Goal: Task Accomplishment & Management: Use online tool/utility

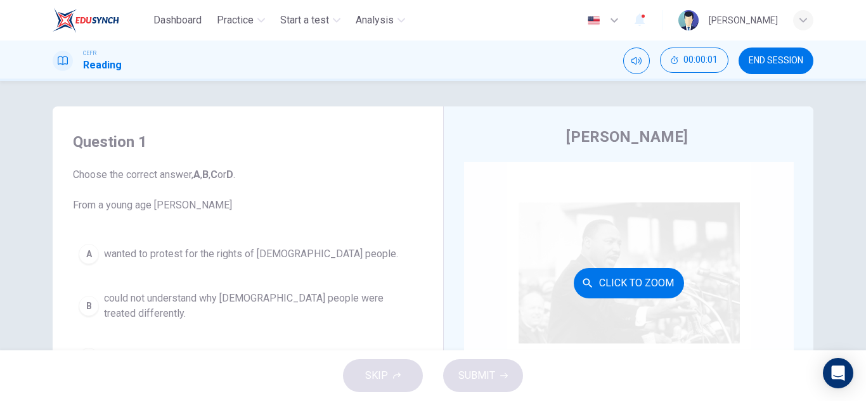
click at [613, 276] on button "Click to Zoom" at bounding box center [629, 283] width 110 height 30
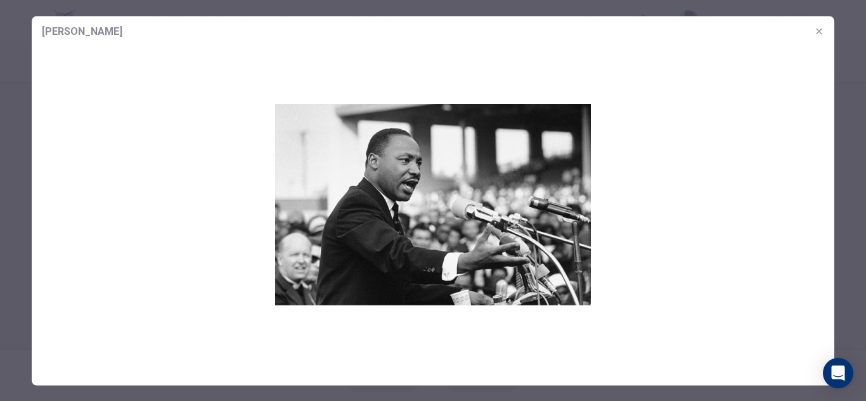
click at [818, 30] on icon "button" at bounding box center [819, 31] width 6 height 6
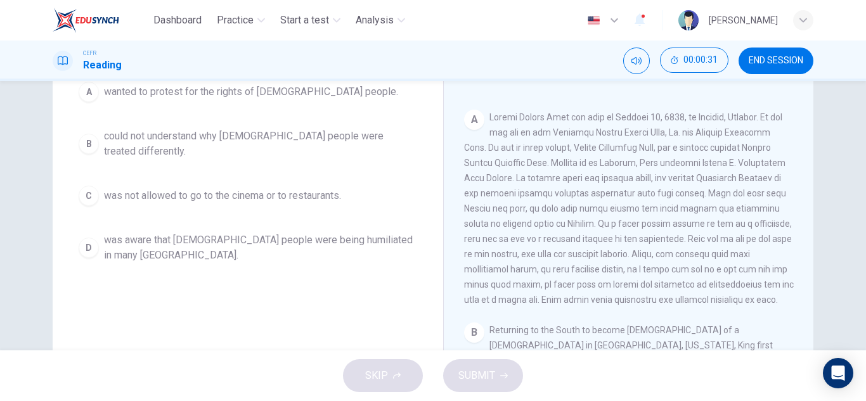
scroll to position [158, 0]
click at [306, 240] on span "was aware that [DEMOGRAPHIC_DATA] people were being humiliated in many [GEOGRAP…" at bounding box center [260, 248] width 313 height 30
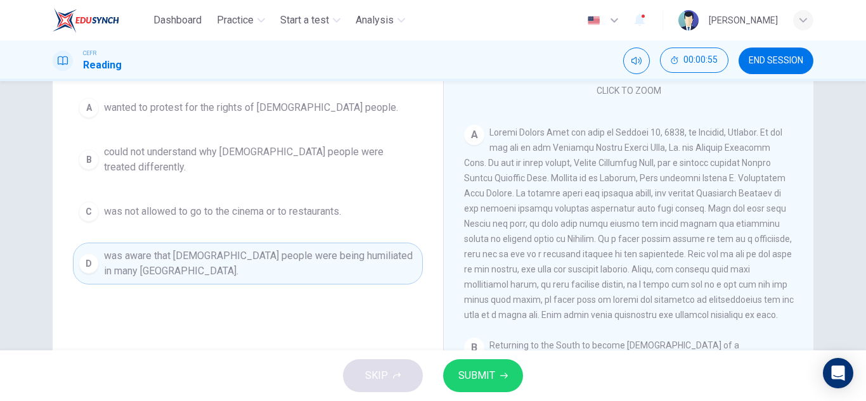
scroll to position [145, 0]
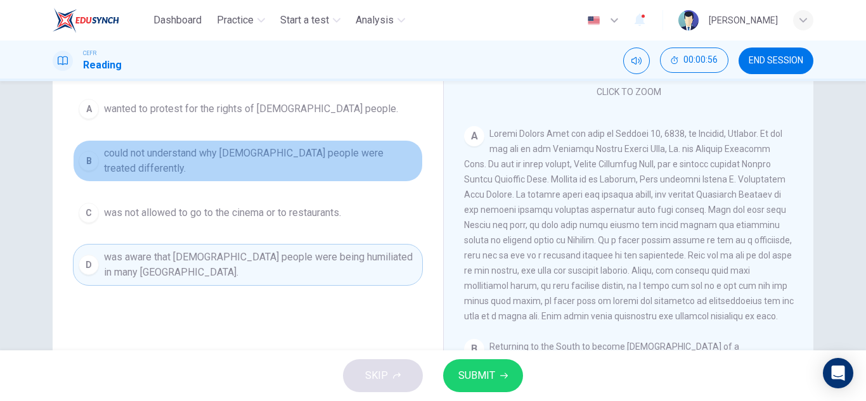
click at [328, 169] on button "B could not understand why [DEMOGRAPHIC_DATA] people were treated differently." at bounding box center [248, 161] width 350 height 42
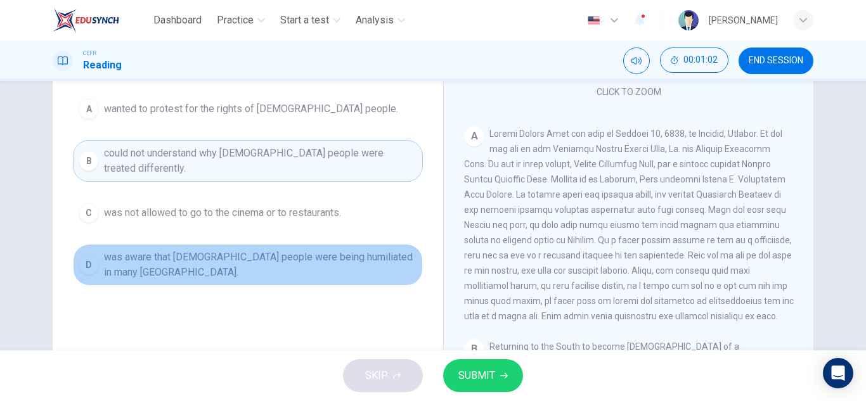
click at [360, 259] on span "was aware that [DEMOGRAPHIC_DATA] people were being humiliated in many [GEOGRAP…" at bounding box center [260, 265] width 313 height 30
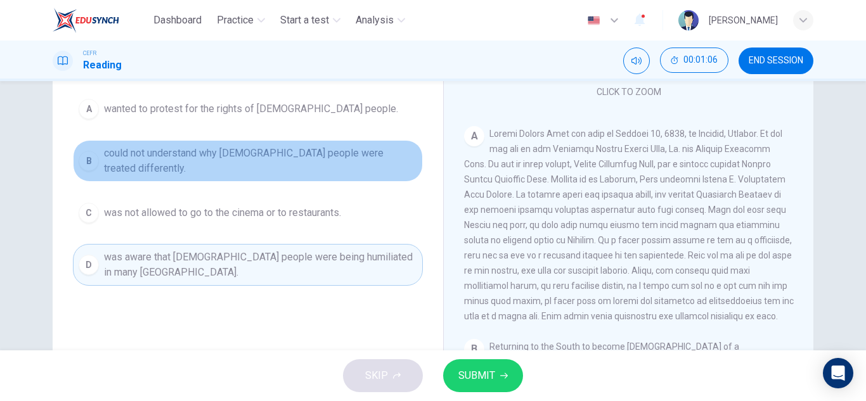
click at [331, 168] on button "B could not understand why [DEMOGRAPHIC_DATA] people were treated differently." at bounding box center [248, 161] width 350 height 42
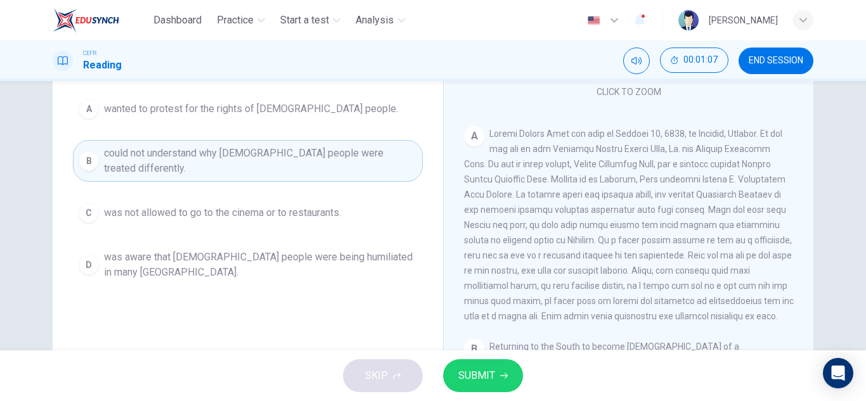
click at [321, 271] on button "D was aware that [DEMOGRAPHIC_DATA] people were being humiliated in many [GEOGR…" at bounding box center [248, 265] width 350 height 42
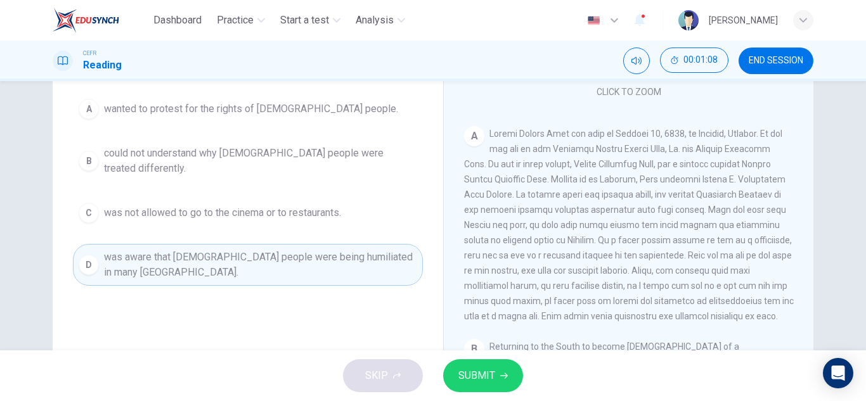
click at [477, 371] on span "SUBMIT" at bounding box center [476, 376] width 37 height 18
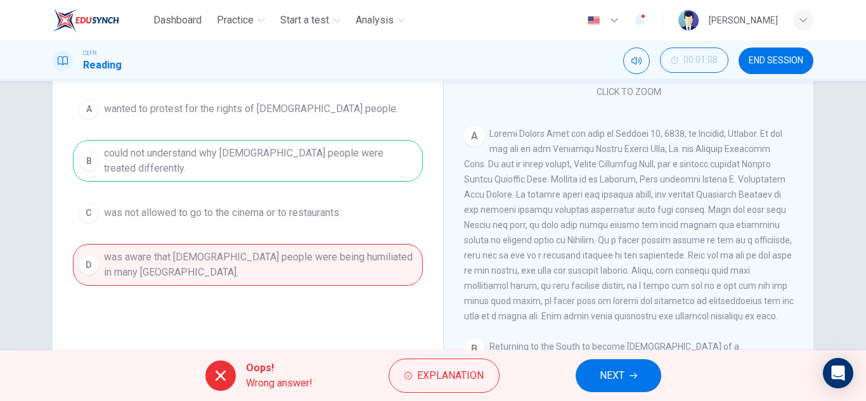
click at [596, 382] on button "NEXT" at bounding box center [618, 375] width 86 height 33
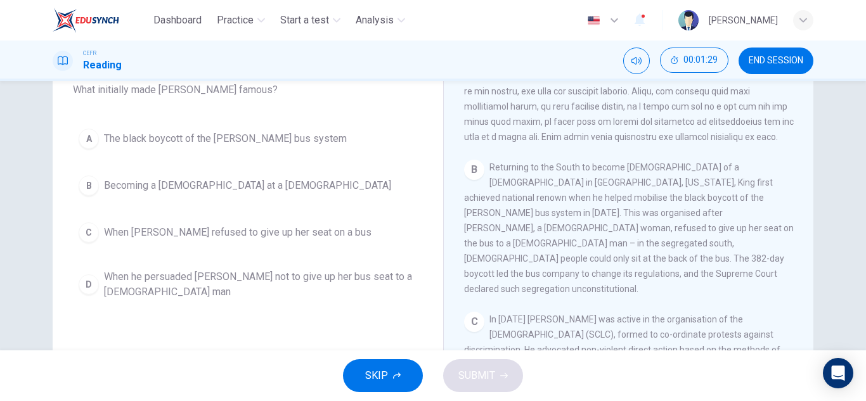
scroll to position [369, 0]
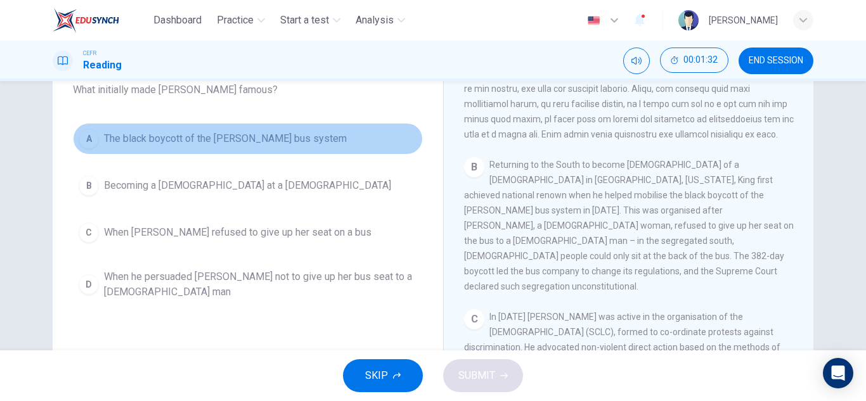
click at [318, 138] on span "The black boycott of the [PERSON_NAME] bus system" at bounding box center [225, 138] width 243 height 15
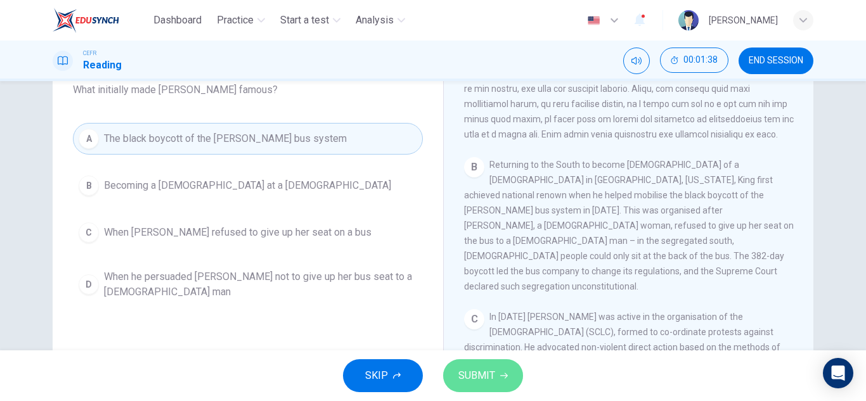
click at [500, 383] on button "SUBMIT" at bounding box center [483, 375] width 80 height 33
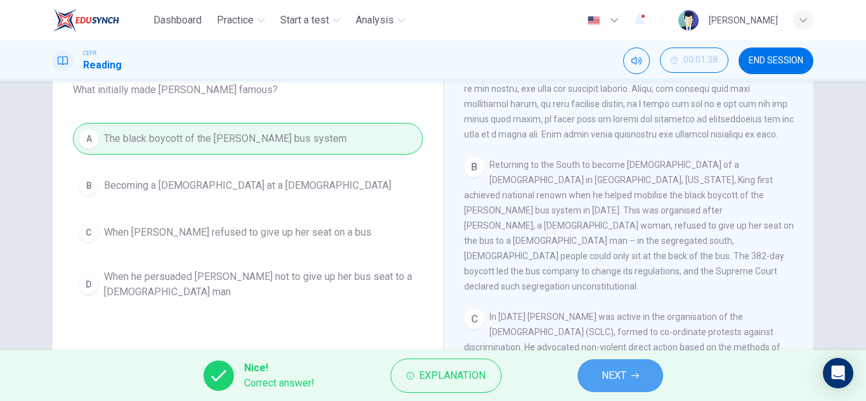
click at [624, 371] on span "NEXT" at bounding box center [613, 376] width 25 height 18
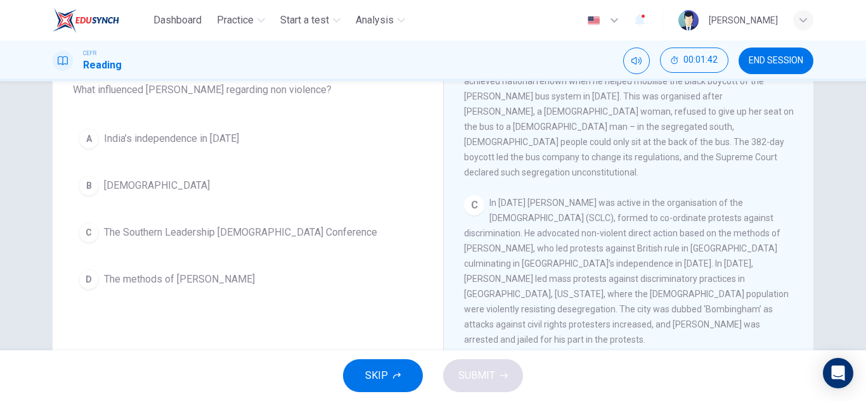
scroll to position [484, 0]
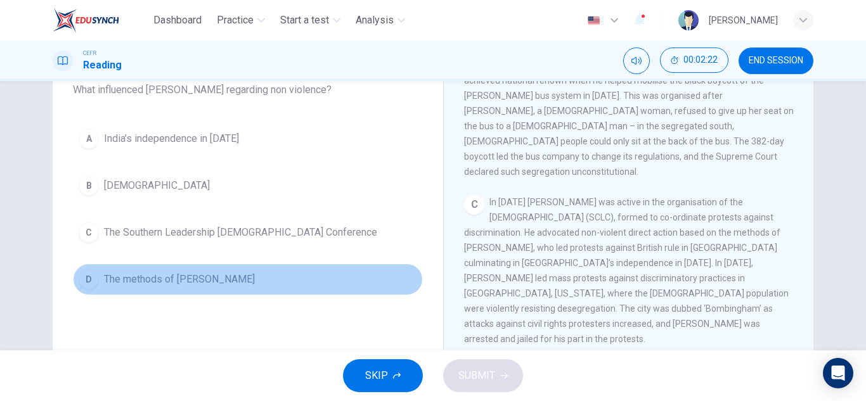
click at [206, 271] on button "D The methods of [PERSON_NAME]" at bounding box center [248, 280] width 350 height 32
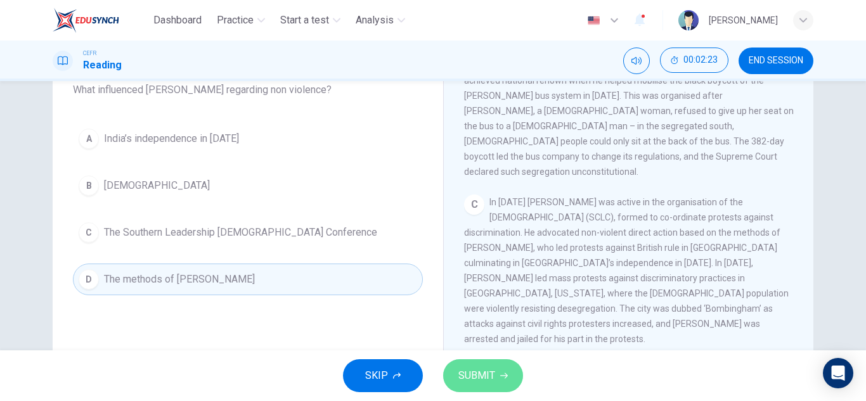
click at [485, 381] on span "SUBMIT" at bounding box center [476, 376] width 37 height 18
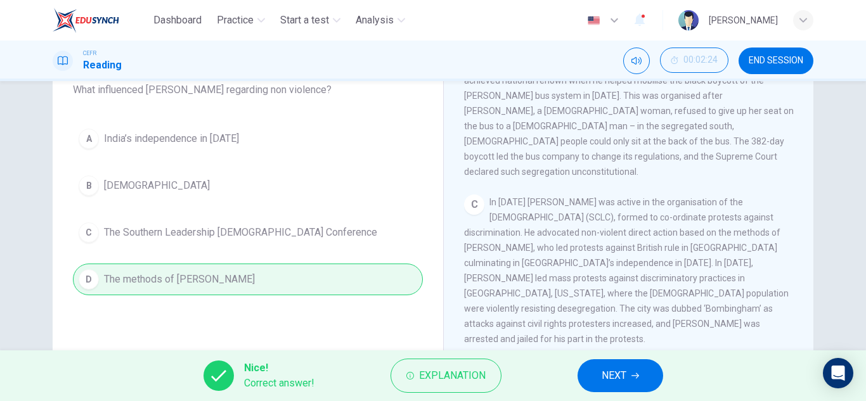
click at [622, 371] on span "NEXT" at bounding box center [613, 376] width 25 height 18
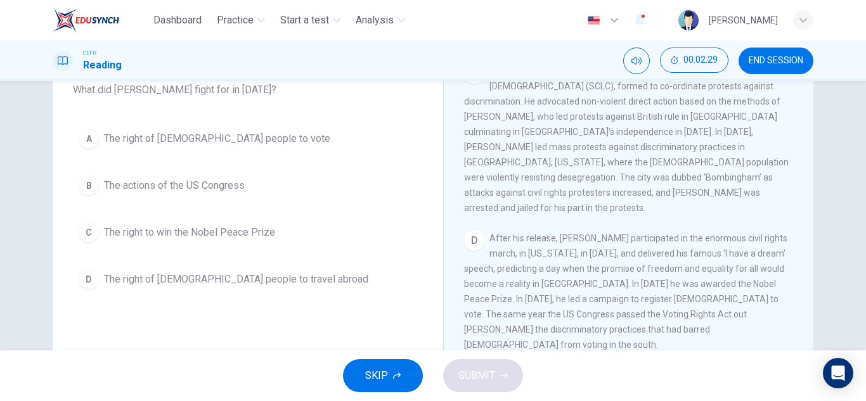
scroll to position [616, 0]
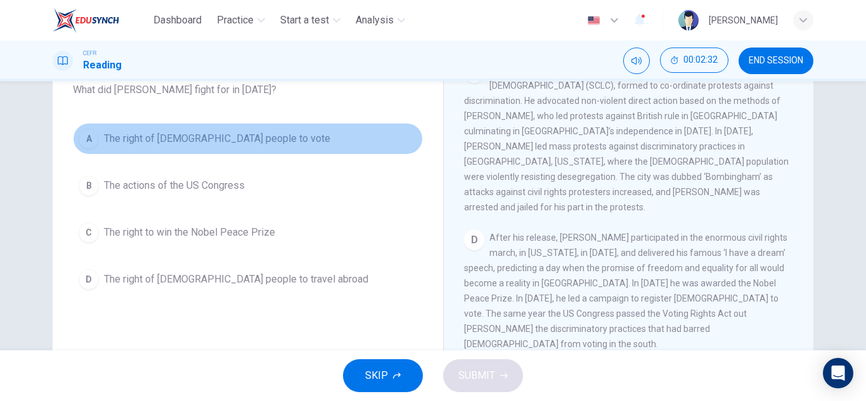
click at [249, 131] on button "A The right of [DEMOGRAPHIC_DATA] people to vote" at bounding box center [248, 139] width 350 height 32
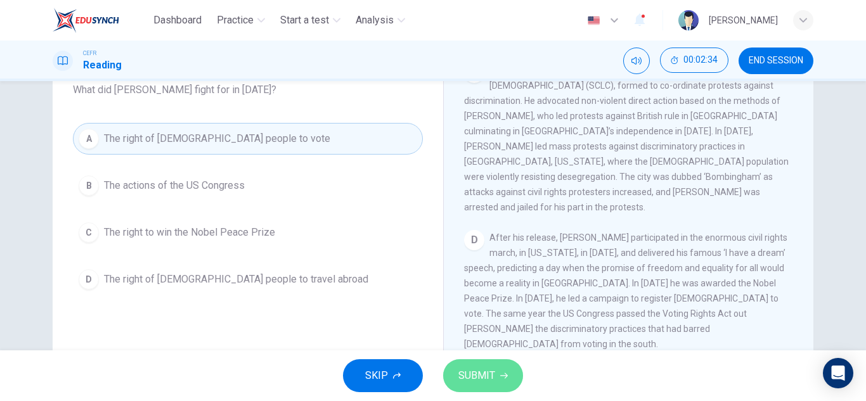
click at [494, 369] on span "SUBMIT" at bounding box center [476, 376] width 37 height 18
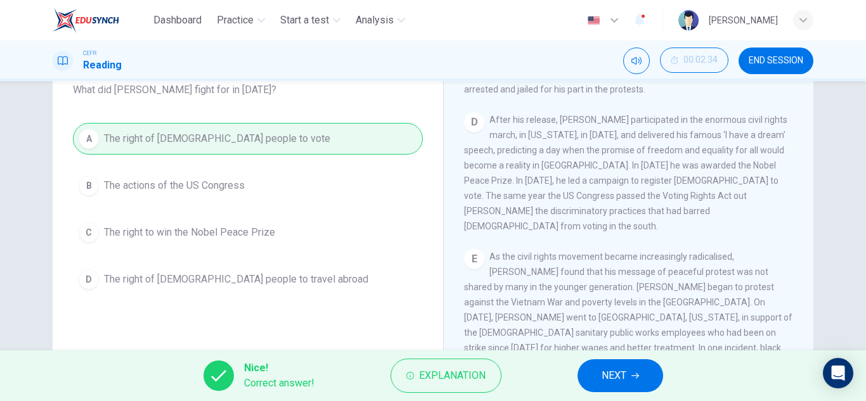
scroll to position [735, 0]
click at [611, 375] on span "NEXT" at bounding box center [613, 376] width 25 height 18
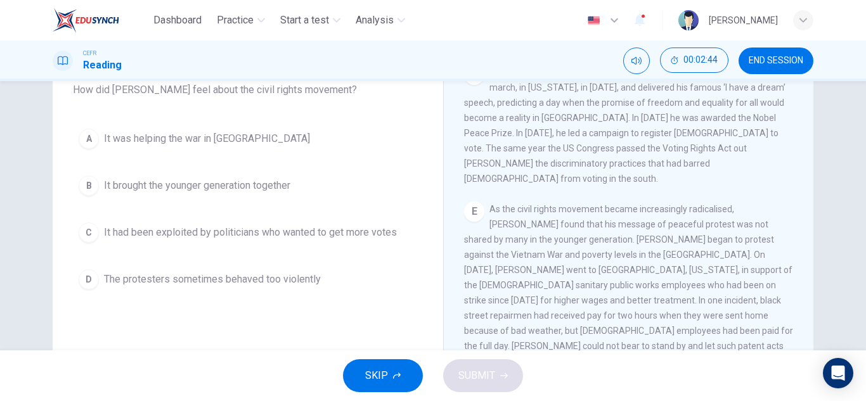
scroll to position [782, 0]
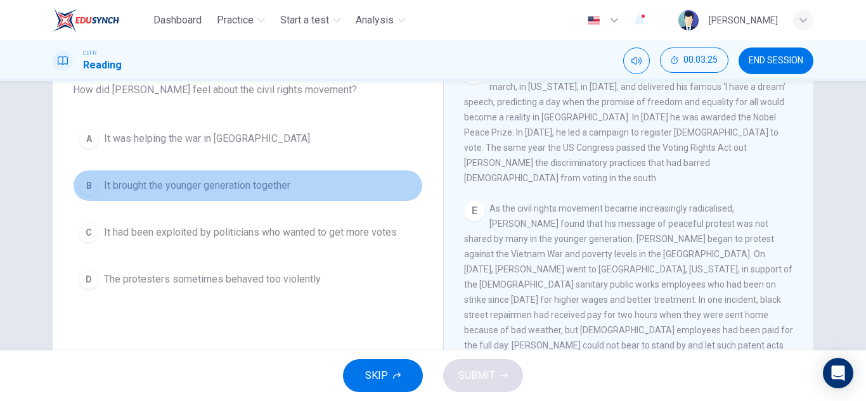
click at [248, 187] on span "It brought the younger generation together" at bounding box center [197, 185] width 186 height 15
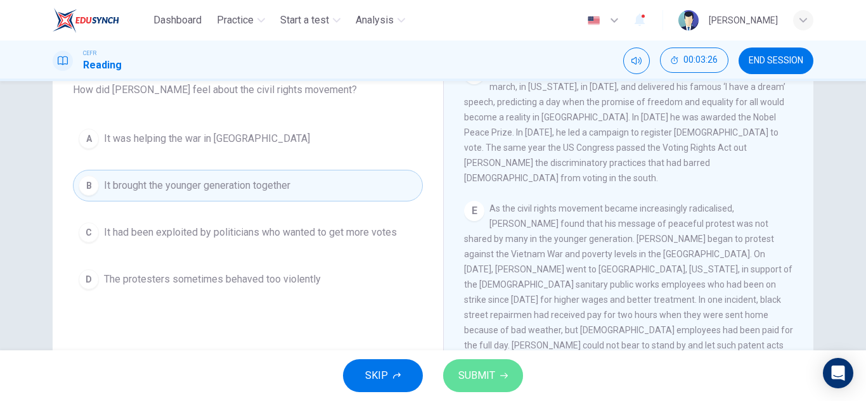
click at [489, 381] on span "SUBMIT" at bounding box center [476, 376] width 37 height 18
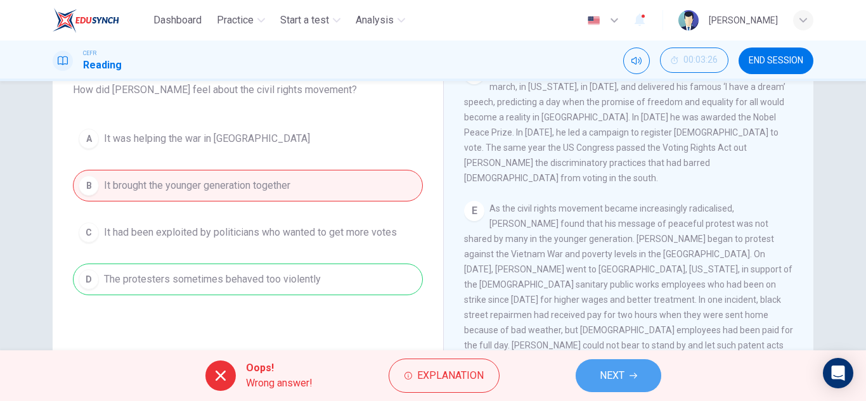
click at [610, 369] on span "NEXT" at bounding box center [612, 376] width 25 height 18
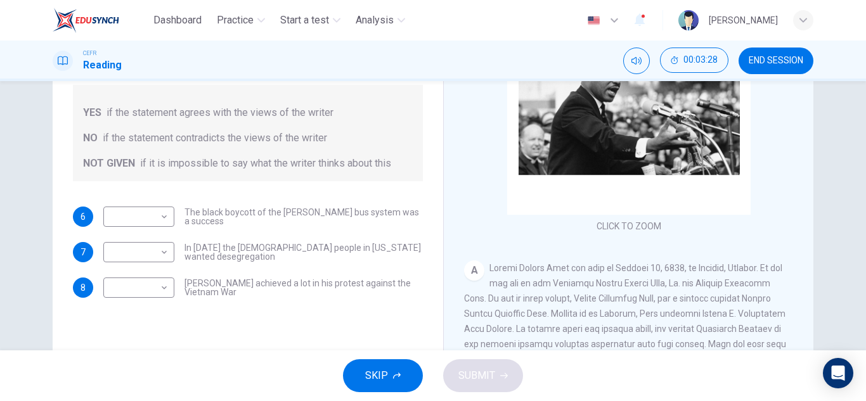
scroll to position [174, 0]
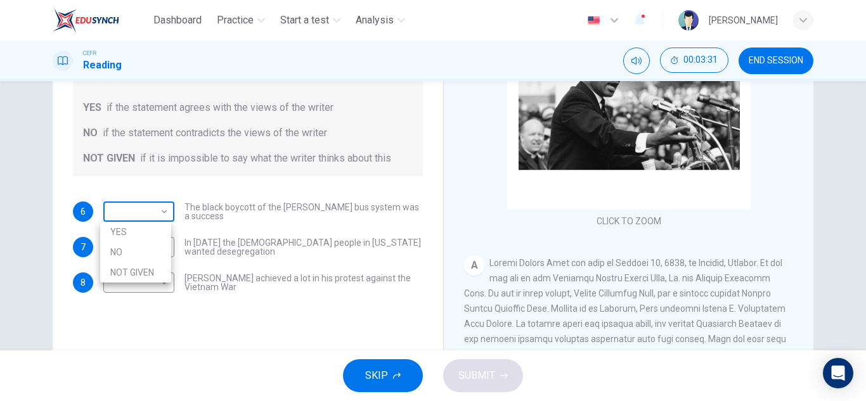
click at [143, 209] on body "Dashboard Practice Start a test Analysis English en ​ [PERSON_NAME] CEFR Readin…" at bounding box center [433, 200] width 866 height 401
click at [143, 239] on li "YES" at bounding box center [135, 232] width 71 height 20
type input "YES"
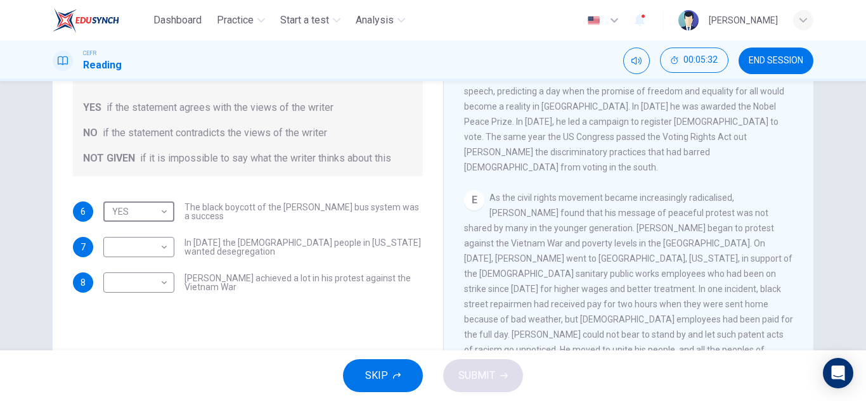
scroll to position [736, 0]
